Goal: Information Seeking & Learning: Check status

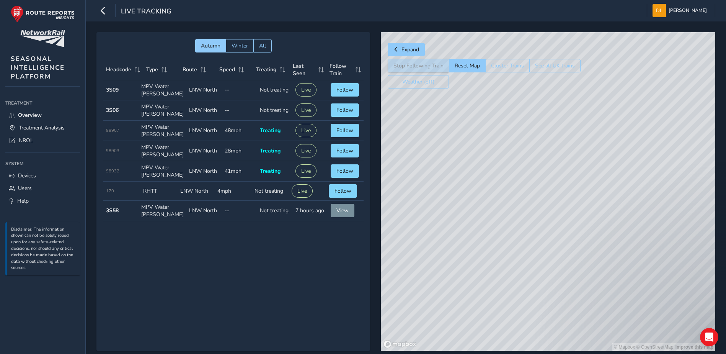
drag, startPoint x: 569, startPoint y: 265, endPoint x: 465, endPoint y: 171, distance: 140.6
click at [385, 109] on div "© Mapbox © OpenStreetMap Improve this map" at bounding box center [548, 191] width 334 height 318
click at [465, 192] on div "© Mapbox © OpenStreetMap Improve this map" at bounding box center [548, 191] width 334 height 318
click at [542, 240] on div "© Mapbox © OpenStreetMap Improve this map" at bounding box center [548, 191] width 334 height 318
click at [542, 184] on div "© Mapbox © OpenStreetMap Improve this map © Maxar" at bounding box center [548, 191] width 334 height 318
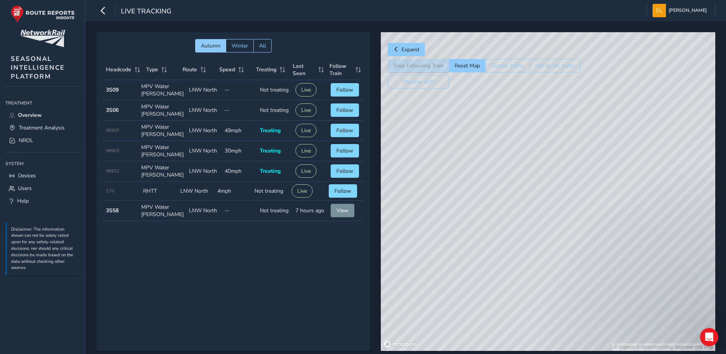
drag, startPoint x: 573, startPoint y: 302, endPoint x: 553, endPoint y: 193, distance: 110.9
click at [553, 194] on div "© Mapbox © OpenStreetMap Improve this map" at bounding box center [548, 191] width 334 height 318
drag, startPoint x: 498, startPoint y: 205, endPoint x: 534, endPoint y: 333, distance: 133.6
click at [534, 333] on div "© Mapbox © OpenStreetMap Improve this map © Maxar" at bounding box center [548, 191] width 334 height 318
drag, startPoint x: 413, startPoint y: 197, endPoint x: 429, endPoint y: 225, distance: 31.2
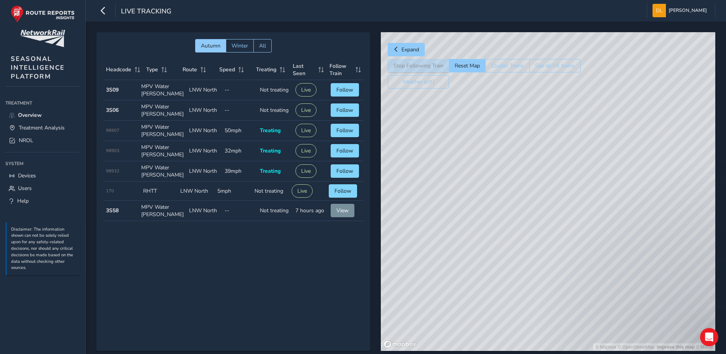
click at [428, 224] on div "© Mapbox © OpenStreetMap Improve this map © Maxar" at bounding box center [548, 191] width 334 height 318
click at [42, 130] on span "Treatment Analysis" at bounding box center [42, 127] width 46 height 7
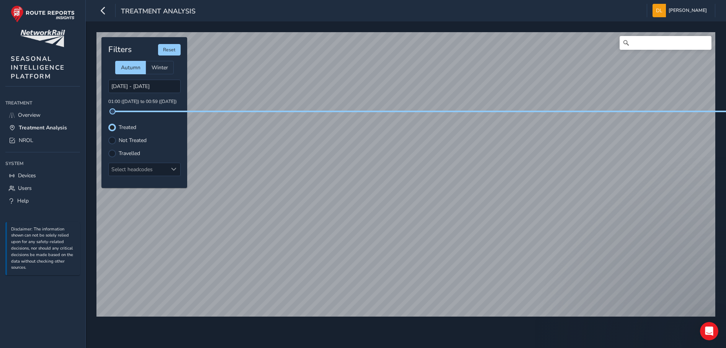
click at [129, 154] on label "Travelled" at bounding box center [129, 153] width 21 height 5
click at [112, 153] on input "Travelled" at bounding box center [112, 153] width 0 height 0
click at [122, 143] on label "Not Treated" at bounding box center [133, 140] width 28 height 5
click at [112, 140] on input "Not Treated" at bounding box center [112, 140] width 0 height 0
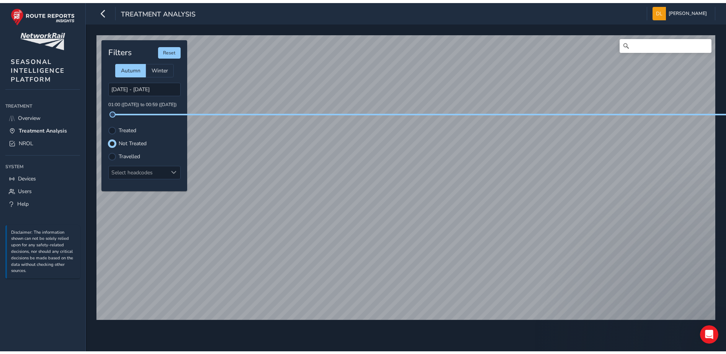
scroll to position [4, 5]
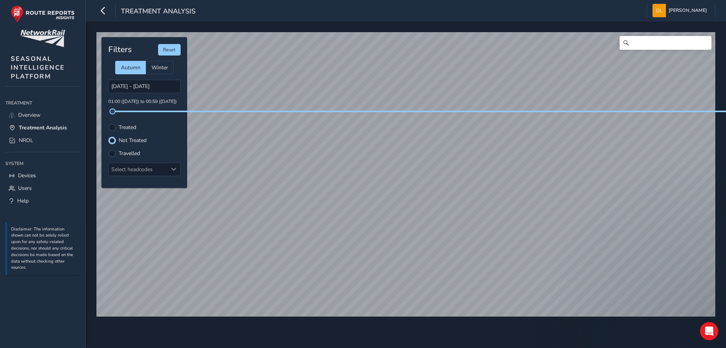
click at [122, 152] on label "Travelled" at bounding box center [129, 153] width 21 height 5
click at [108, 149] on input "Travelled" at bounding box center [108, 149] width 0 height 0
click at [24, 114] on span "Overview" at bounding box center [29, 114] width 23 height 7
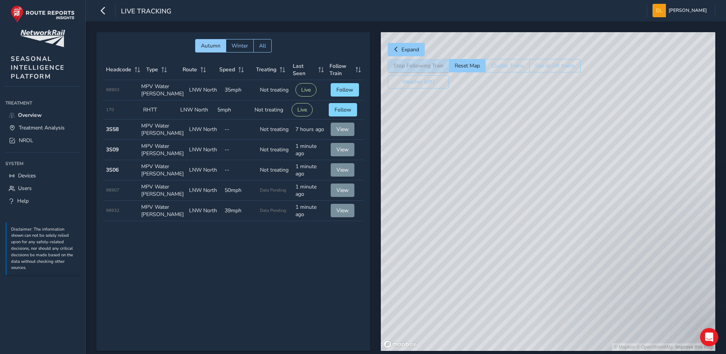
drag, startPoint x: 523, startPoint y: 260, endPoint x: 517, endPoint y: 195, distance: 65.3
click at [510, 193] on div "© Mapbox © OpenStreetMap Improve this map" at bounding box center [548, 191] width 334 height 318
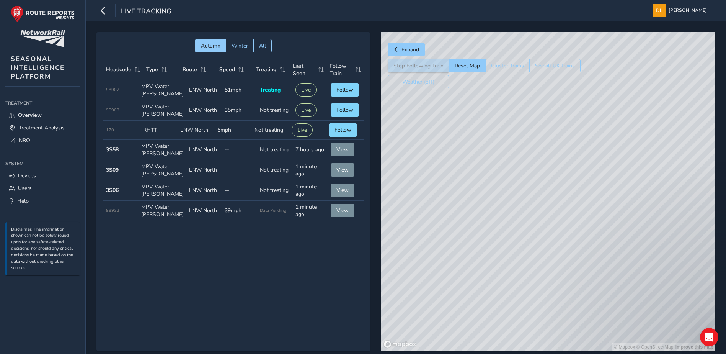
drag, startPoint x: 532, startPoint y: 244, endPoint x: 558, endPoint y: 238, distance: 26.7
click at [561, 240] on div "© Mapbox © OpenStreetMap Improve this map" at bounding box center [548, 191] width 334 height 318
click at [504, 232] on div "© Mapbox © OpenStreetMap Improve this map" at bounding box center [548, 191] width 334 height 318
click at [506, 236] on div "© Mapbox © OpenStreetMap Improve this map" at bounding box center [548, 191] width 334 height 318
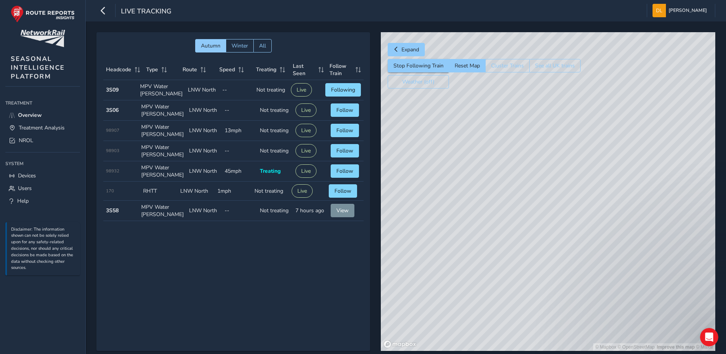
drag, startPoint x: 571, startPoint y: 223, endPoint x: 562, endPoint y: 140, distance: 83.2
click at [562, 141] on div "© Mapbox © OpenStreetMap Improve this map © Maxar" at bounding box center [548, 191] width 334 height 318
click at [47, 130] on span "Treatment Analysis" at bounding box center [42, 127] width 46 height 7
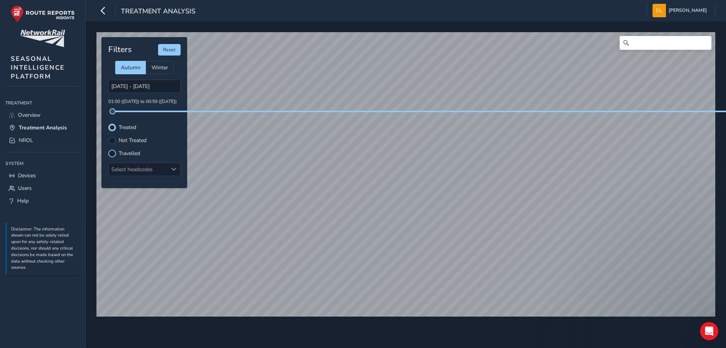
click at [114, 155] on div at bounding box center [112, 154] width 8 height 8
click at [27, 113] on span "Overview" at bounding box center [29, 114] width 23 height 7
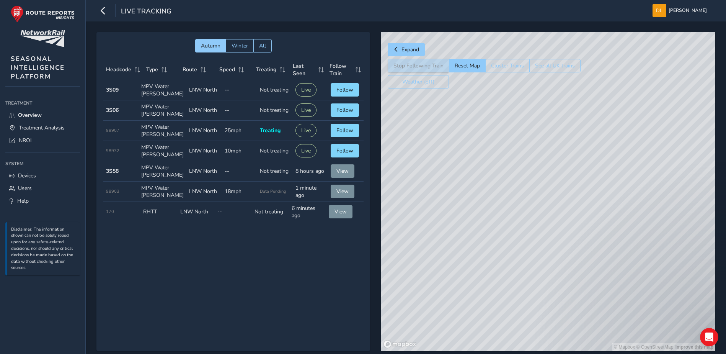
click at [532, 205] on div "© Mapbox © OpenStreetMap Improve this map" at bounding box center [548, 191] width 334 height 318
drag, startPoint x: 509, startPoint y: 273, endPoint x: 489, endPoint y: 202, distance: 73.9
click at [499, 226] on div "© Mapbox © OpenStreetMap Improve this map" at bounding box center [548, 191] width 334 height 318
drag, startPoint x: 556, startPoint y: 282, endPoint x: 511, endPoint y: 215, distance: 81.2
click at [511, 215] on div "© Mapbox © OpenStreetMap Improve this map" at bounding box center [548, 191] width 334 height 318
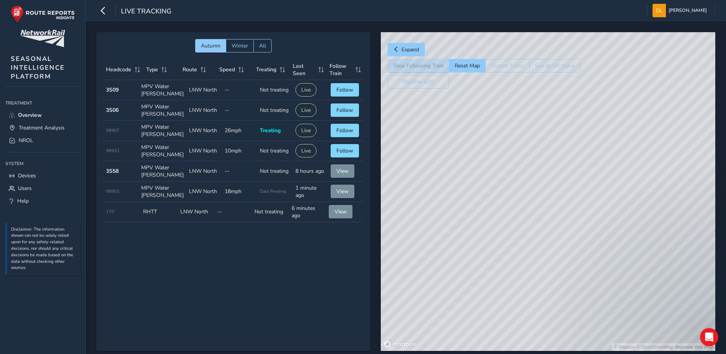
drag, startPoint x: 462, startPoint y: 231, endPoint x: 683, endPoint y: 330, distance: 242.2
click at [679, 341] on div "© Mapbox © OpenStreetMap Improve this map" at bounding box center [548, 191] width 334 height 318
drag, startPoint x: 505, startPoint y: 216, endPoint x: 515, endPoint y: 224, distance: 13.0
click at [515, 224] on div "© Mapbox © OpenStreetMap Improve this map" at bounding box center [548, 191] width 334 height 318
drag, startPoint x: 484, startPoint y: 192, endPoint x: 587, endPoint y: 230, distance: 109.6
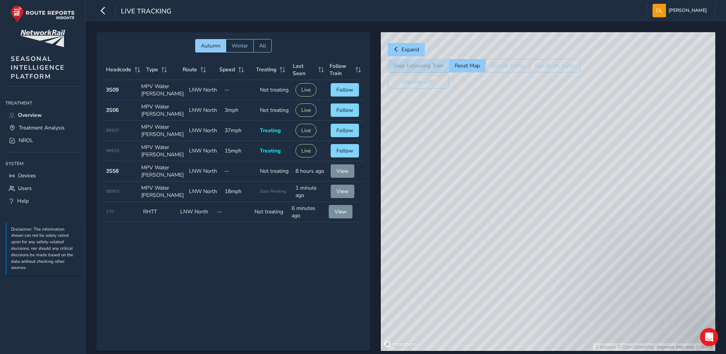
click at [586, 230] on div "© Mapbox © OpenStreetMap Improve this map © Maxar" at bounding box center [548, 191] width 334 height 318
click at [483, 201] on div "© Mapbox © OpenStreetMap Improve this map © Maxar" at bounding box center [548, 191] width 334 height 318
drag, startPoint x: 562, startPoint y: 206, endPoint x: 438, endPoint y: 194, distance: 124.5
click at [438, 194] on div "© Mapbox © OpenStreetMap Improve this map © Maxar" at bounding box center [548, 191] width 334 height 318
drag, startPoint x: 589, startPoint y: 233, endPoint x: 402, endPoint y: 186, distance: 193.2
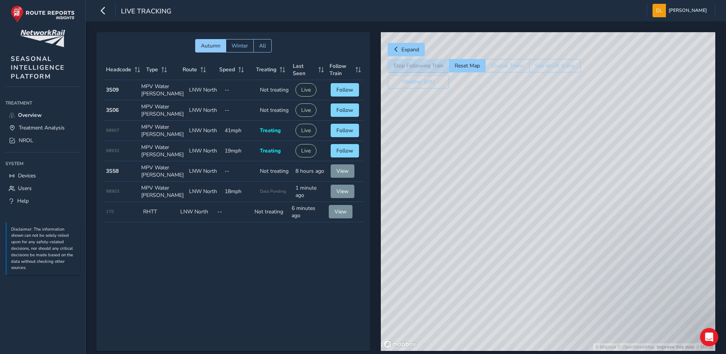
click at [401, 184] on div "© Mapbox © OpenStreetMap Improve this map © Maxar" at bounding box center [548, 191] width 334 height 318
drag, startPoint x: 569, startPoint y: 240, endPoint x: 506, endPoint y: 209, distance: 70.2
click at [506, 209] on div "© Mapbox © OpenStreetMap Improve this map © Maxar" at bounding box center [548, 191] width 334 height 318
drag, startPoint x: 520, startPoint y: 216, endPoint x: 731, endPoint y: 273, distance: 219.2
click at [726, 272] on html "Live Tracking [PERSON_NAME] Colour Scheme: Dark Dim Light Logout Autumn Winter …" at bounding box center [363, 177] width 726 height 354
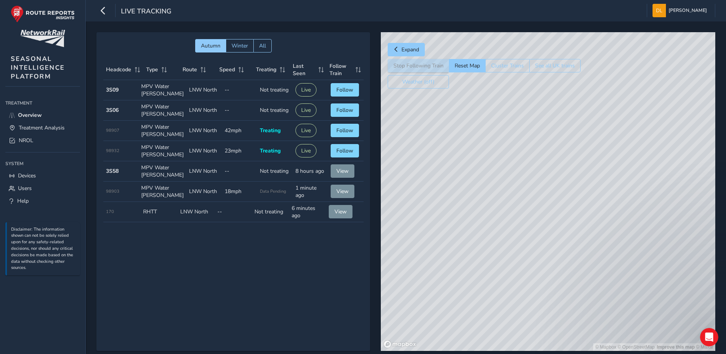
drag, startPoint x: 457, startPoint y: 210, endPoint x: 659, endPoint y: 260, distance: 207.7
click at [659, 260] on div "© Mapbox © OpenStreetMap Improve this map © Maxar" at bounding box center [548, 191] width 334 height 318
drag, startPoint x: 659, startPoint y: 260, endPoint x: 577, endPoint y: 233, distance: 86.2
click at [577, 233] on div "© Mapbox © OpenStreetMap Improve this map © Maxar" at bounding box center [548, 191] width 334 height 318
drag, startPoint x: 628, startPoint y: 256, endPoint x: 463, endPoint y: 218, distance: 169.2
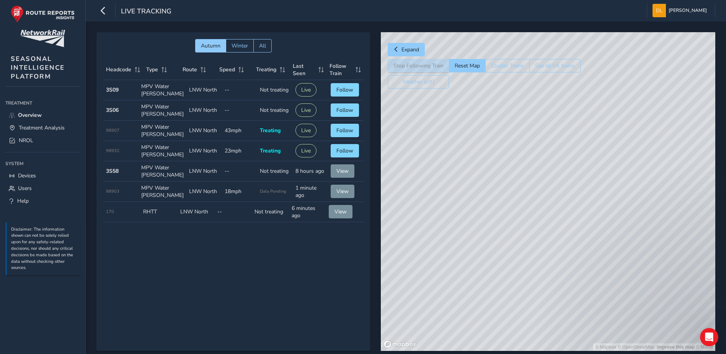
click at [464, 219] on div "© Mapbox © OpenStreetMap Improve this map © Maxar" at bounding box center [548, 191] width 334 height 318
click at [509, 229] on div "© Mapbox © OpenStreetMap Improve this map © Maxar" at bounding box center [548, 191] width 334 height 318
drag, startPoint x: 604, startPoint y: 224, endPoint x: 483, endPoint y: 225, distance: 120.2
click at [488, 224] on div "© Mapbox © OpenStreetMap Improve this map © Maxar" at bounding box center [548, 191] width 334 height 318
drag, startPoint x: 513, startPoint y: 209, endPoint x: 509, endPoint y: 207, distance: 5.3
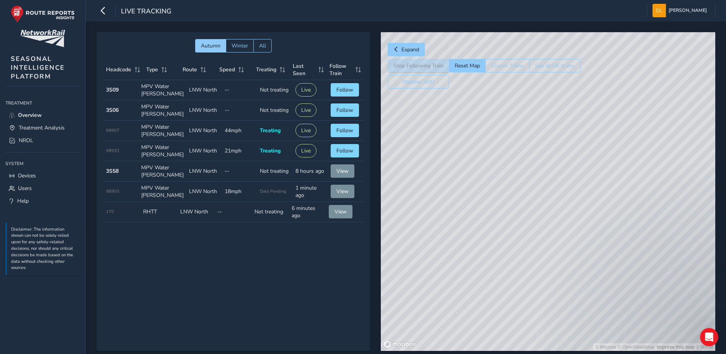
click at [509, 207] on div "© Mapbox © OpenStreetMap Improve this map © Maxar" at bounding box center [548, 191] width 334 height 318
drag, startPoint x: 556, startPoint y: 201, endPoint x: 514, endPoint y: 198, distance: 42.2
click at [514, 198] on div "© Mapbox © OpenStreetMap Improve this map © Maxar" at bounding box center [548, 191] width 334 height 318
drag, startPoint x: 625, startPoint y: 256, endPoint x: 559, endPoint y: 255, distance: 66.6
click at [559, 255] on div "© Mapbox © OpenStreetMap Improve this map" at bounding box center [548, 191] width 334 height 318
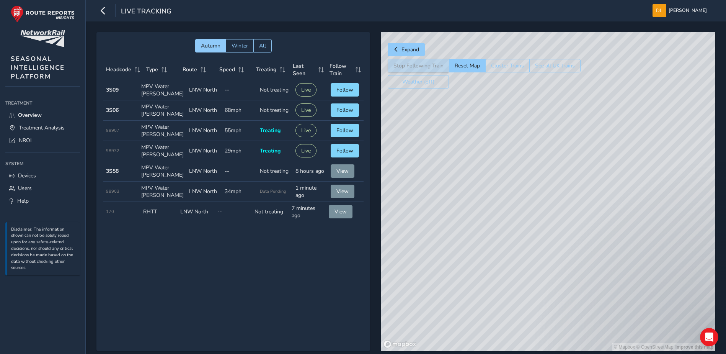
drag, startPoint x: 563, startPoint y: 225, endPoint x: 607, endPoint y: 202, distance: 49.5
click at [613, 204] on div "© Mapbox © OpenStreetMap Improve this map" at bounding box center [548, 191] width 334 height 318
click at [615, 285] on div "© Mapbox © OpenStreetMap Improve this map" at bounding box center [548, 191] width 334 height 318
drag, startPoint x: 646, startPoint y: 272, endPoint x: 472, endPoint y: 257, distance: 174.4
click at [475, 258] on div "© Mapbox © OpenStreetMap Improve this map" at bounding box center [548, 191] width 334 height 318
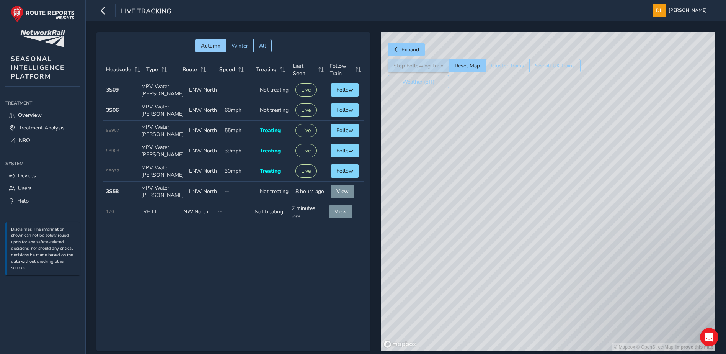
drag, startPoint x: 626, startPoint y: 261, endPoint x: 492, endPoint y: 255, distance: 134.1
click at [492, 255] on div "© Mapbox © OpenStreetMap Improve this map" at bounding box center [548, 191] width 334 height 318
